Goal: Find specific page/section: Find specific page/section

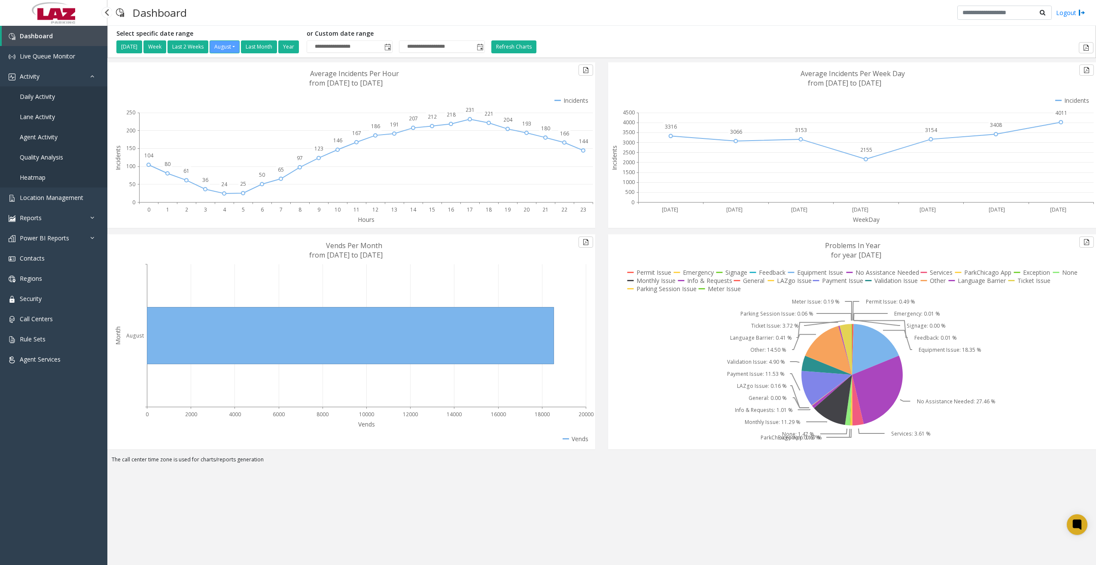
click at [55, 94] on link "Daily Activity" at bounding box center [53, 96] width 107 height 20
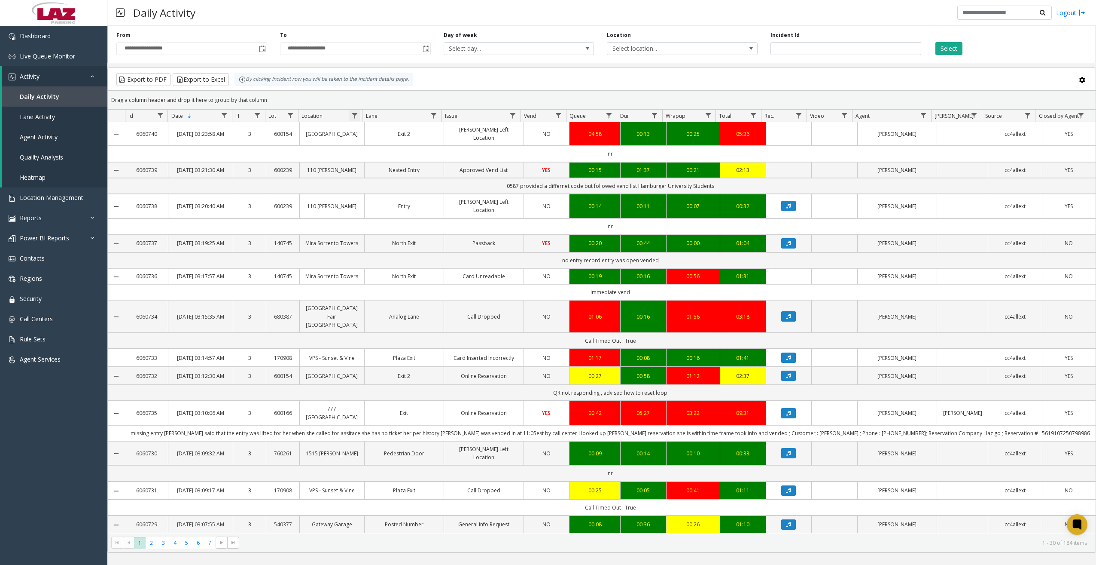
click at [354, 116] on span "Data table" at bounding box center [354, 115] width 7 height 7
click at [380, 162] on div "Contains And Contains Clear Filter" at bounding box center [391, 183] width 85 height 123
click at [384, 157] on input "Location Filter" at bounding box center [391, 152] width 73 height 15
type input "******"
click at [420, 229] on button "Filter" at bounding box center [410, 232] width 35 height 19
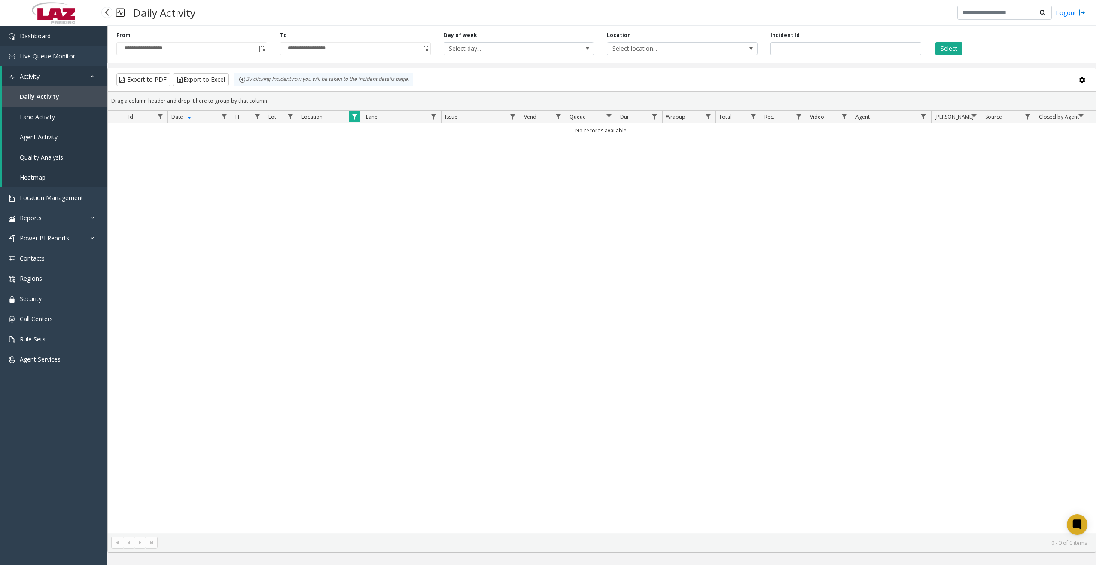
click at [71, 35] on link "Dashboard" at bounding box center [53, 36] width 107 height 20
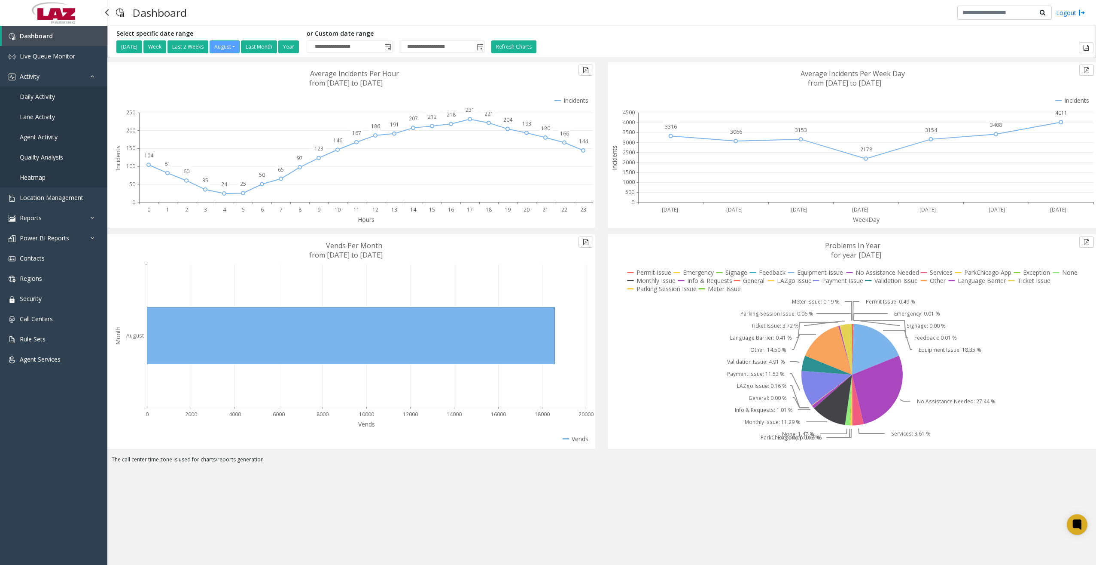
click at [52, 98] on span "Daily Activity" at bounding box center [37, 96] width 35 height 8
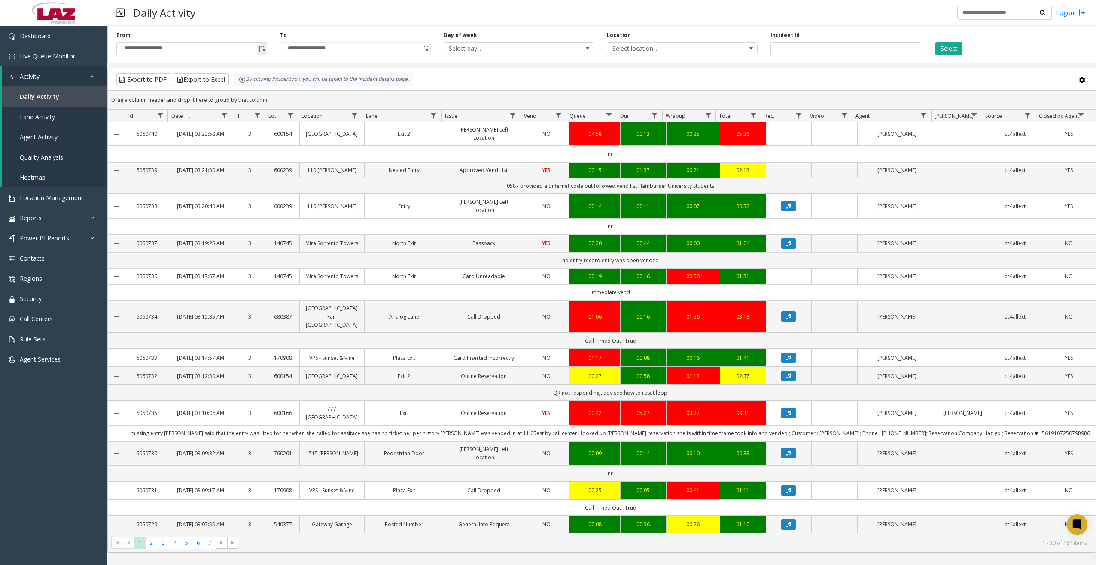
click at [263, 46] on span "Toggle popup" at bounding box center [262, 49] width 7 height 7
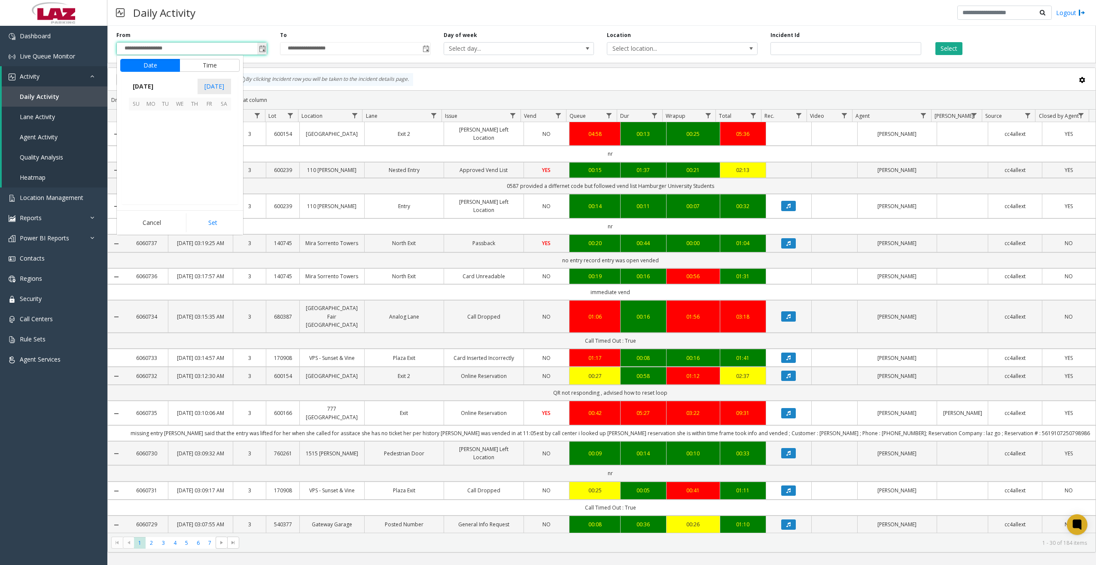
scroll to position [154104, 0]
click at [168, 160] on span "19" at bounding box center [165, 161] width 15 height 15
click at [140, 188] on span "11" at bounding box center [141, 187] width 7 height 8
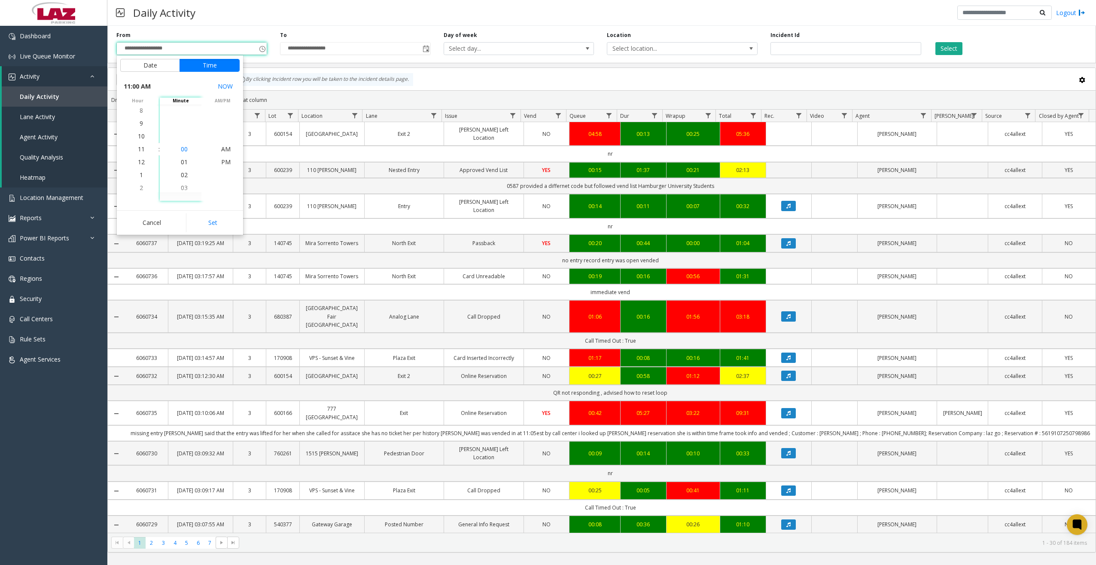
click at [181, 150] on span "00" at bounding box center [184, 149] width 7 height 8
click at [224, 162] on span "PM" at bounding box center [225, 162] width 9 height 8
click at [220, 219] on button "Set" at bounding box center [213, 222] width 54 height 19
type input "**********"
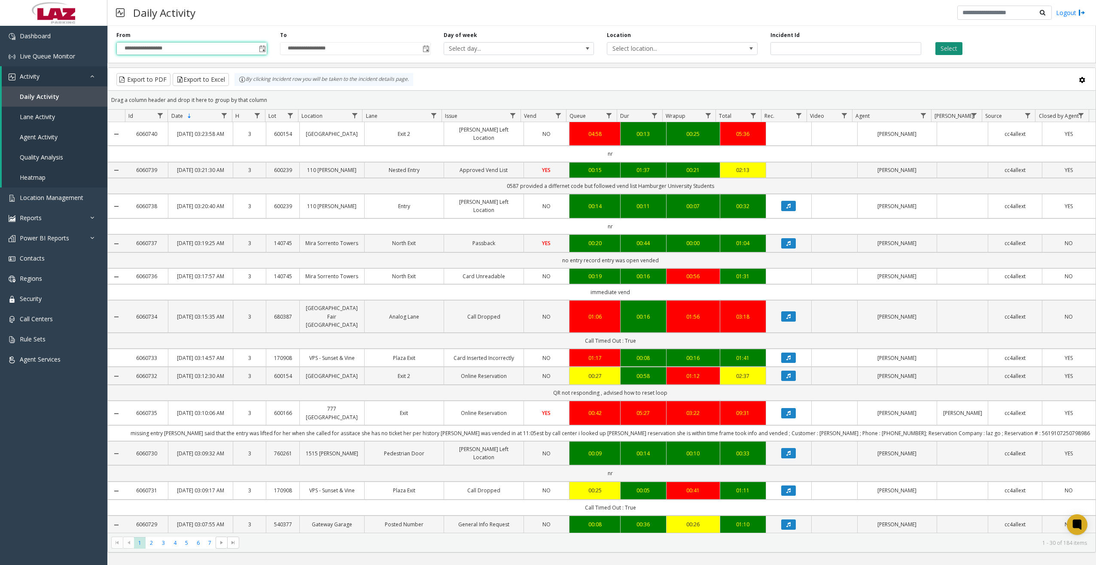
click at [953, 50] on button "Select" at bounding box center [949, 48] width 27 height 13
click at [356, 114] on span "Data table" at bounding box center [354, 115] width 7 height 7
click at [388, 150] on input "Location Filter" at bounding box center [391, 152] width 73 height 15
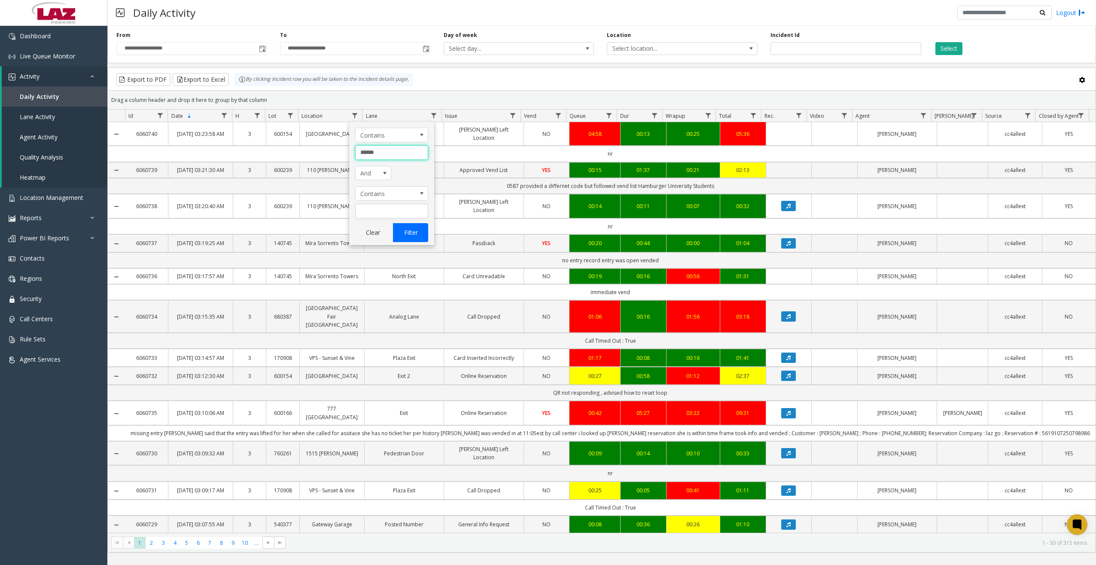
type input "******"
click at [397, 231] on button "Filter" at bounding box center [410, 232] width 35 height 19
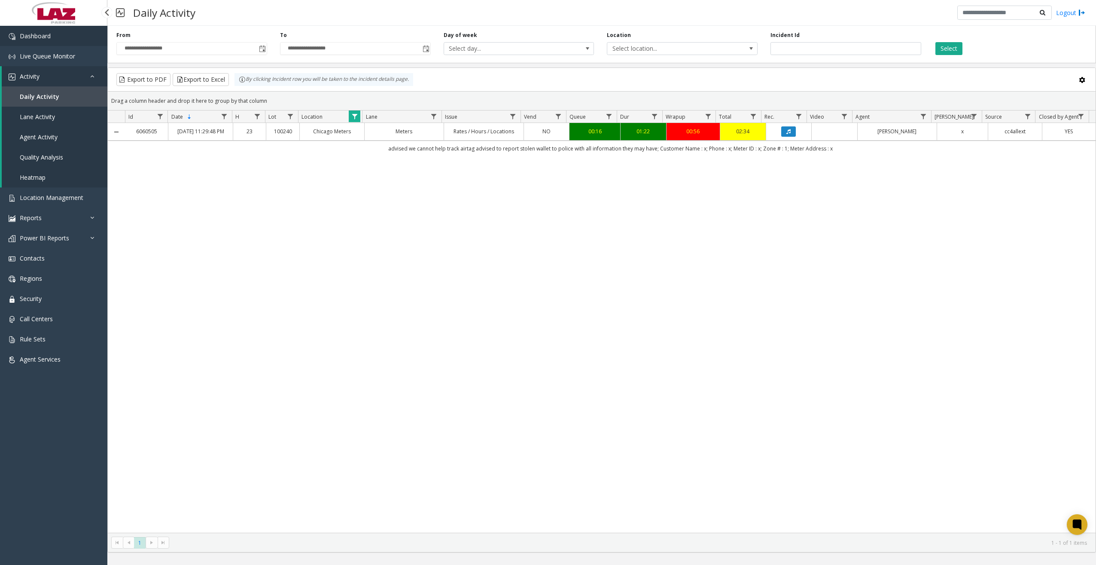
click at [78, 36] on link "Dashboard" at bounding box center [53, 36] width 107 height 20
